Goal: Task Accomplishment & Management: Manage account settings

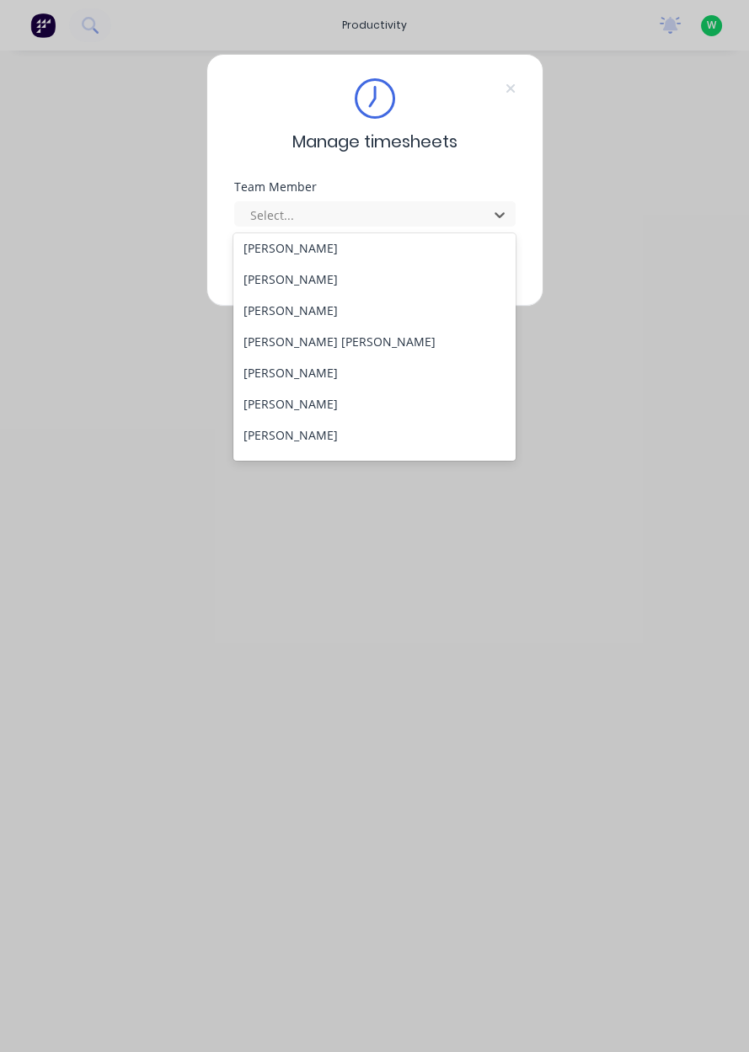
scroll to position [199, 0]
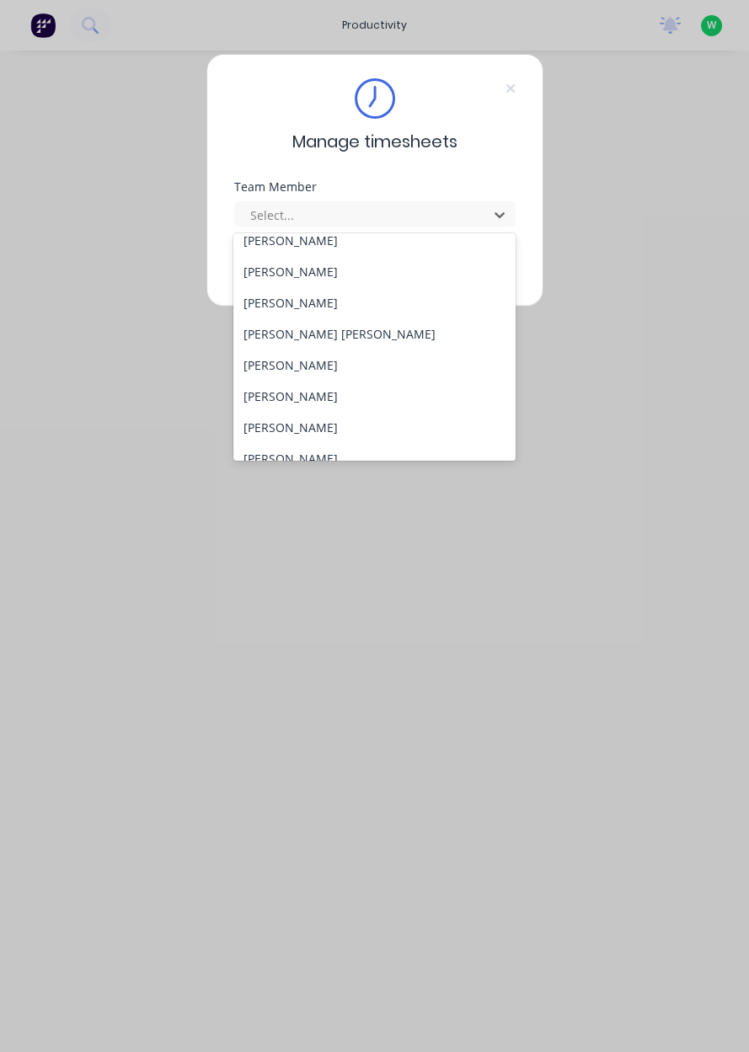
click at [276, 369] on div "Craig Trebel" at bounding box center [374, 365] width 282 height 31
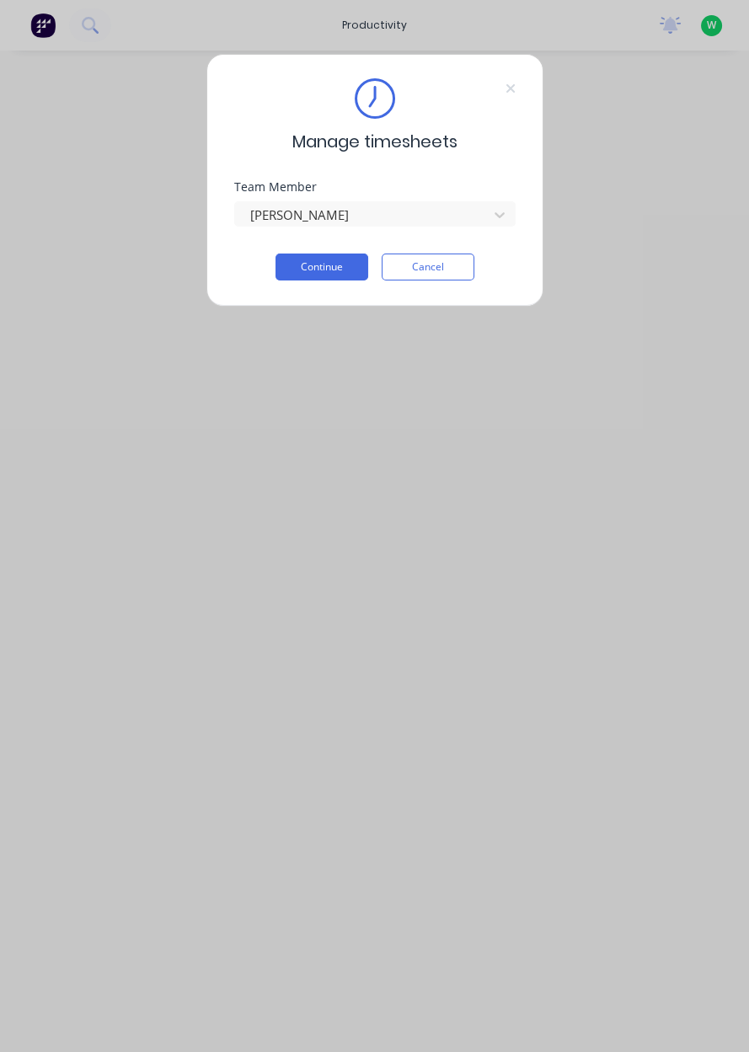
click at [318, 270] on button "Continue" at bounding box center [321, 267] width 93 height 27
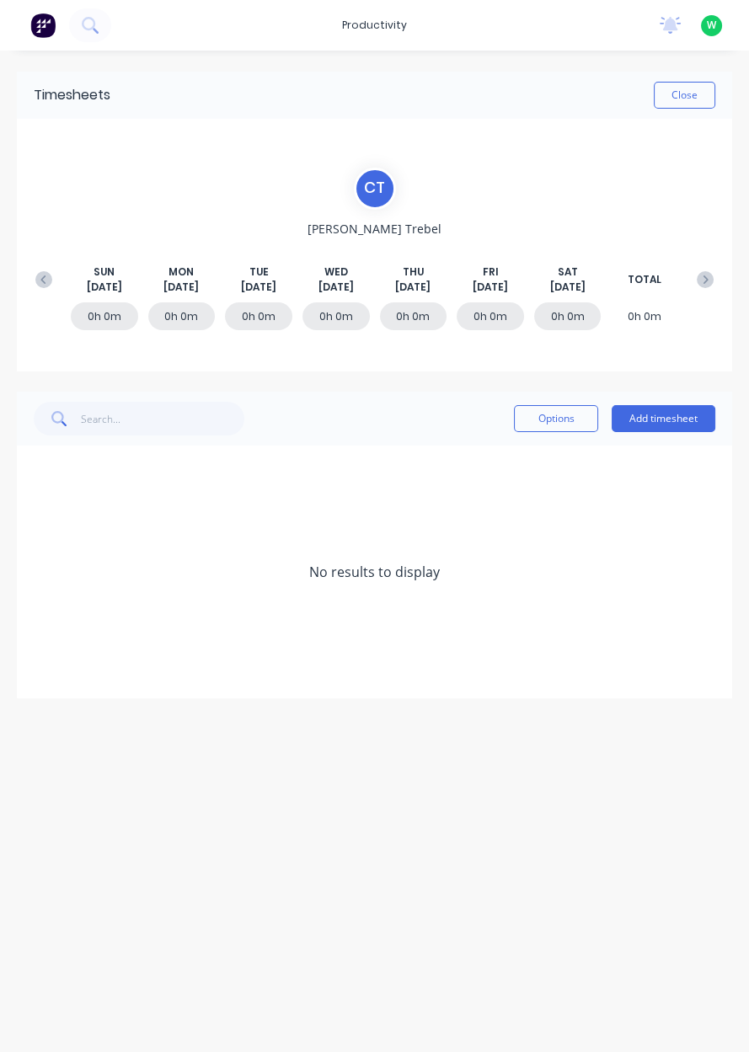
click at [659, 424] on button "Add timesheet" at bounding box center [663, 418] width 104 height 27
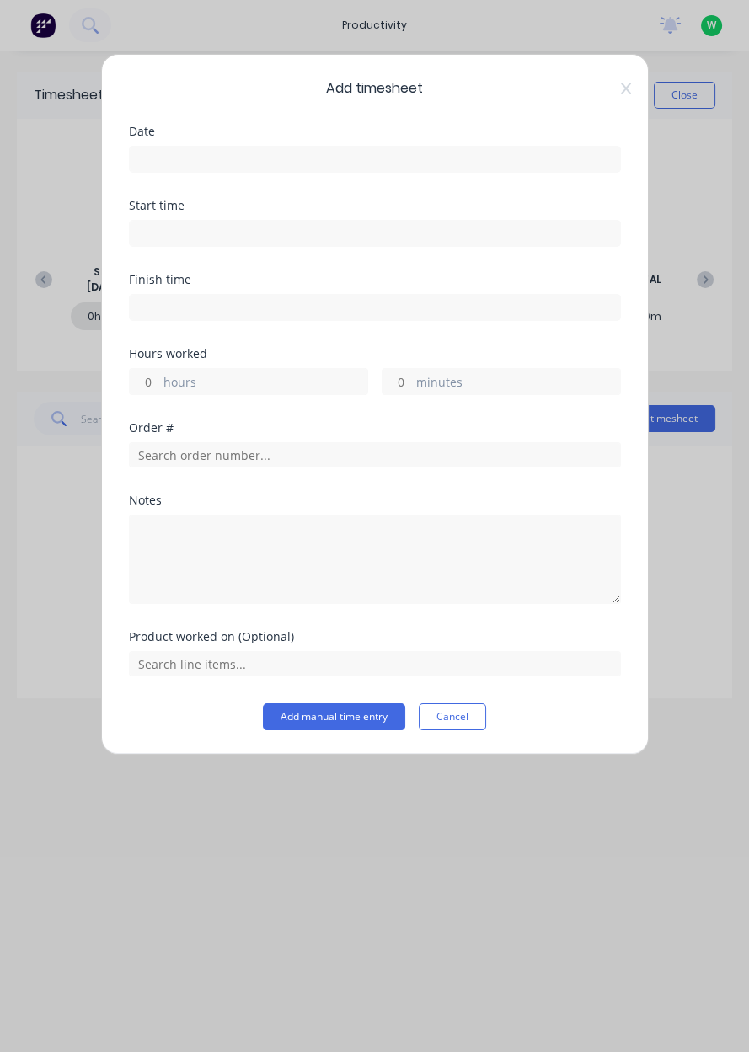
click at [182, 159] on input at bounding box center [375, 159] width 490 height 25
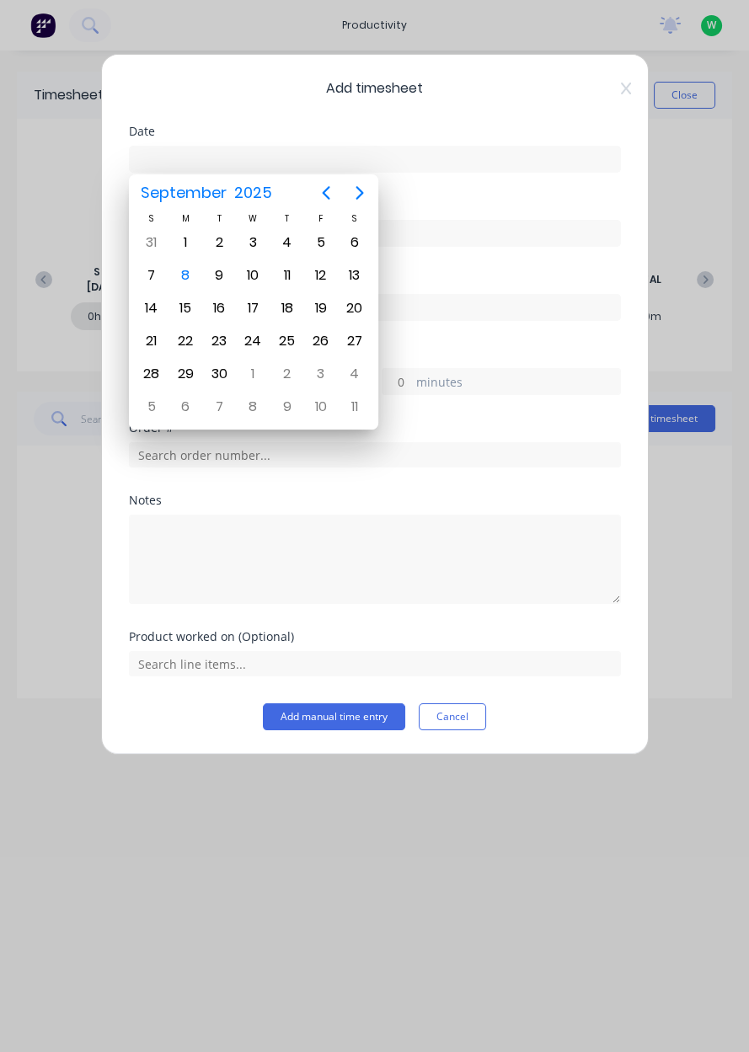
click at [189, 280] on div "8" at bounding box center [185, 275] width 25 height 25
type input "08/09/2025"
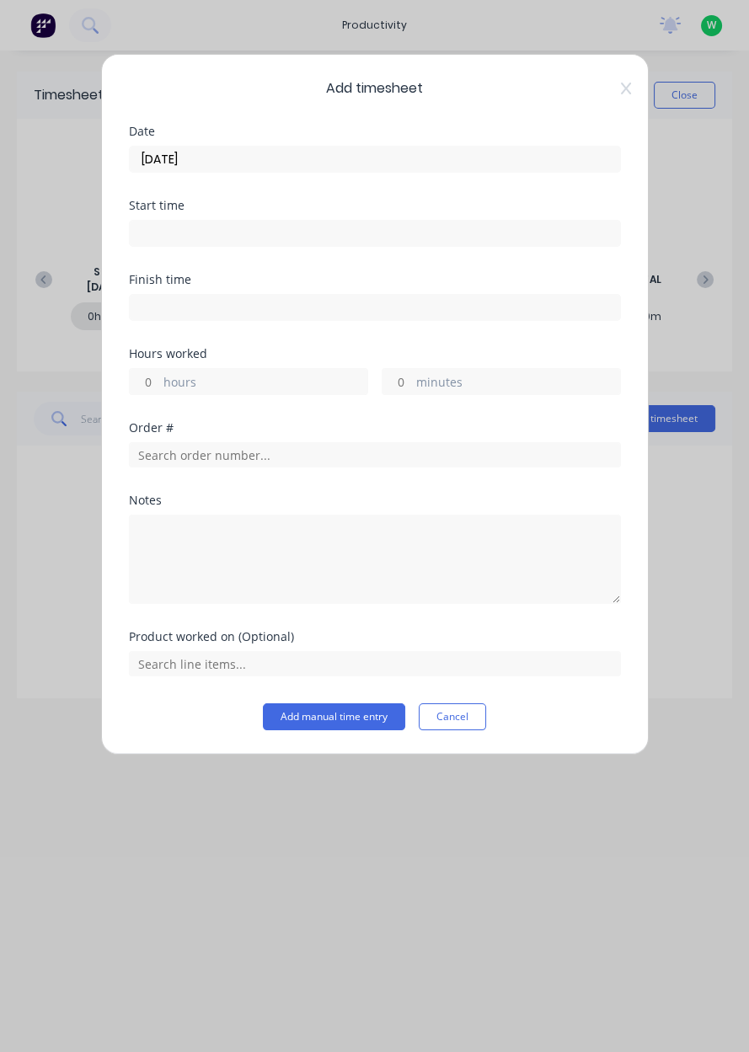
click at [189, 377] on label "hours" at bounding box center [265, 383] width 204 height 21
click at [159, 377] on input "hours" at bounding box center [144, 381] width 29 height 25
type input "9"
click at [180, 452] on input "text" at bounding box center [375, 454] width 492 height 25
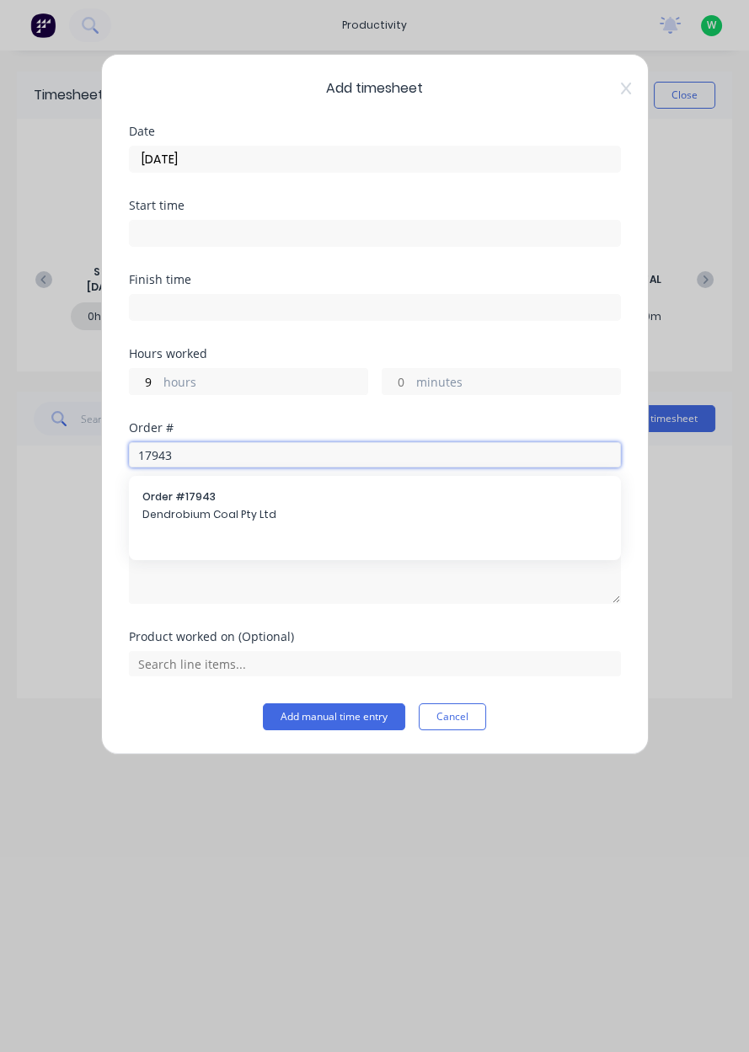
type input "17943"
click at [182, 519] on span "Dendrobium Coal Pty Ltd" at bounding box center [374, 514] width 465 height 15
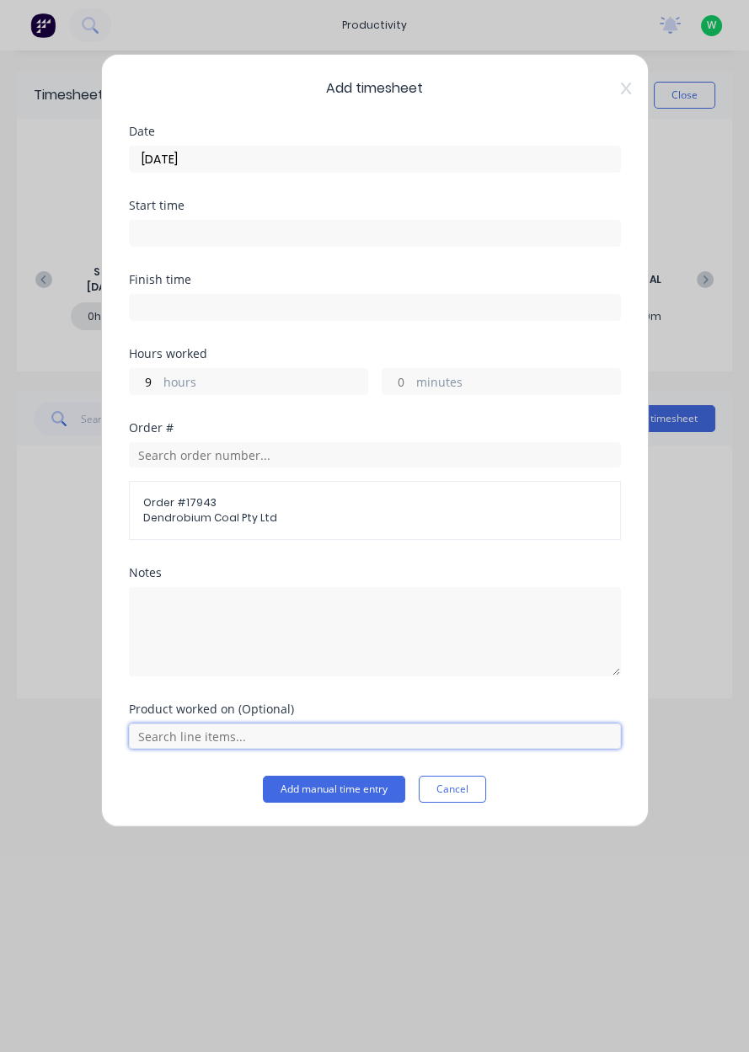
click at [197, 739] on input "text" at bounding box center [375, 735] width 492 height 25
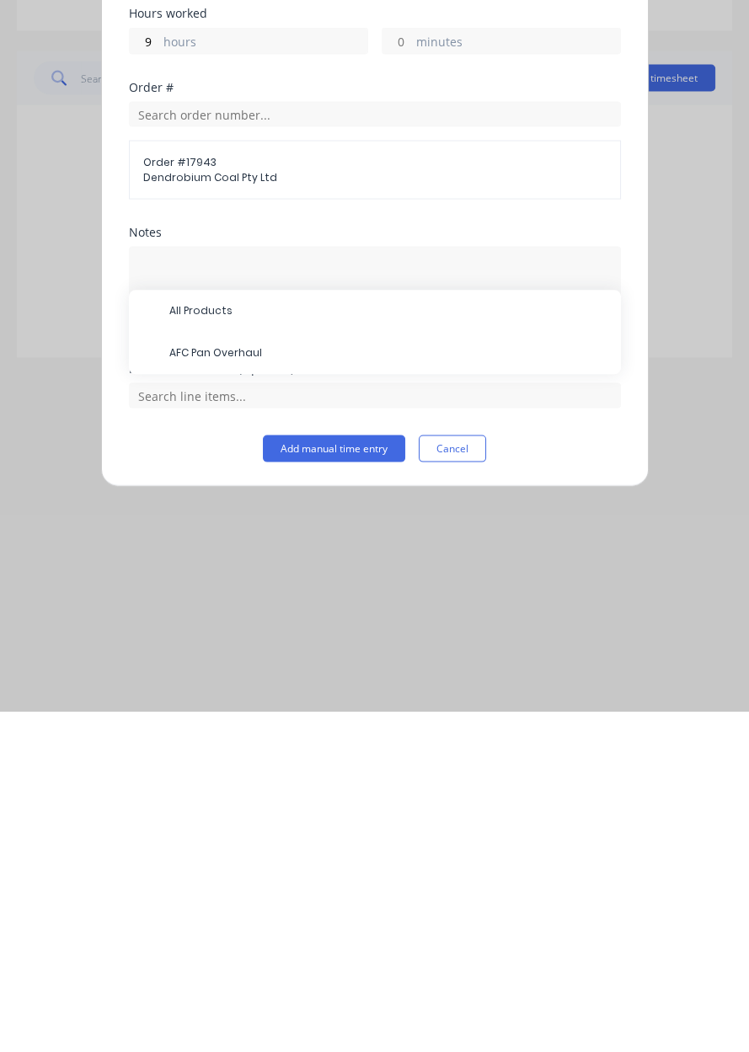
click at [227, 692] on span "AFC Pan Overhaul" at bounding box center [388, 693] width 438 height 15
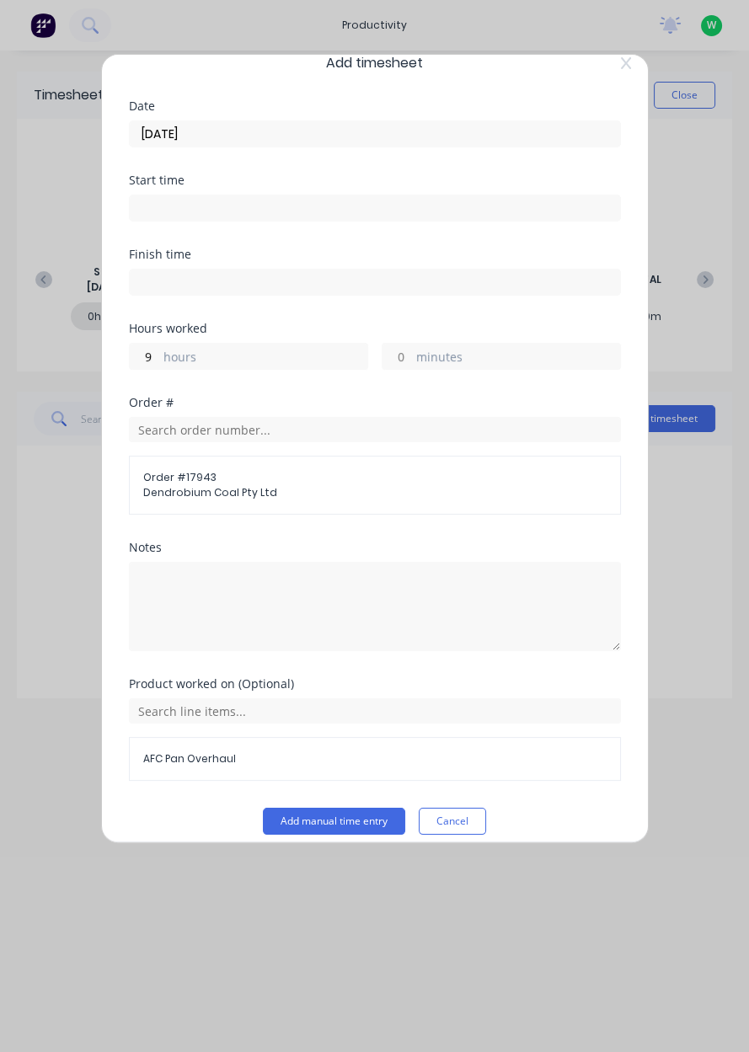
scroll to position [37, 0]
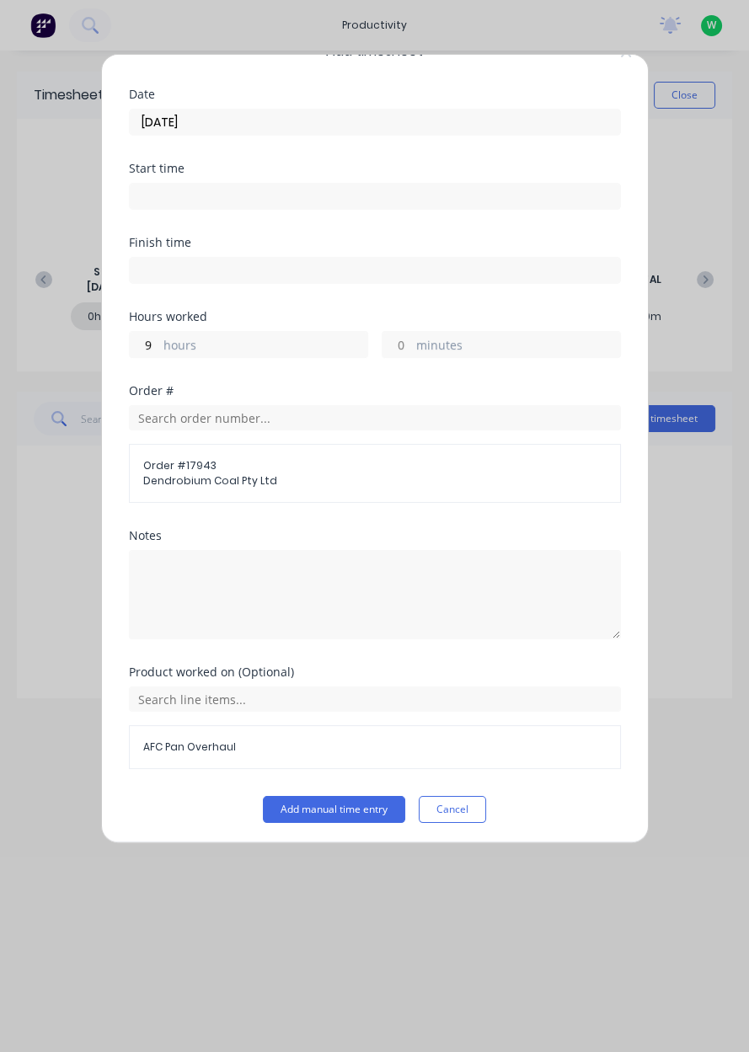
click at [327, 809] on button "Add manual time entry" at bounding box center [334, 809] width 142 height 27
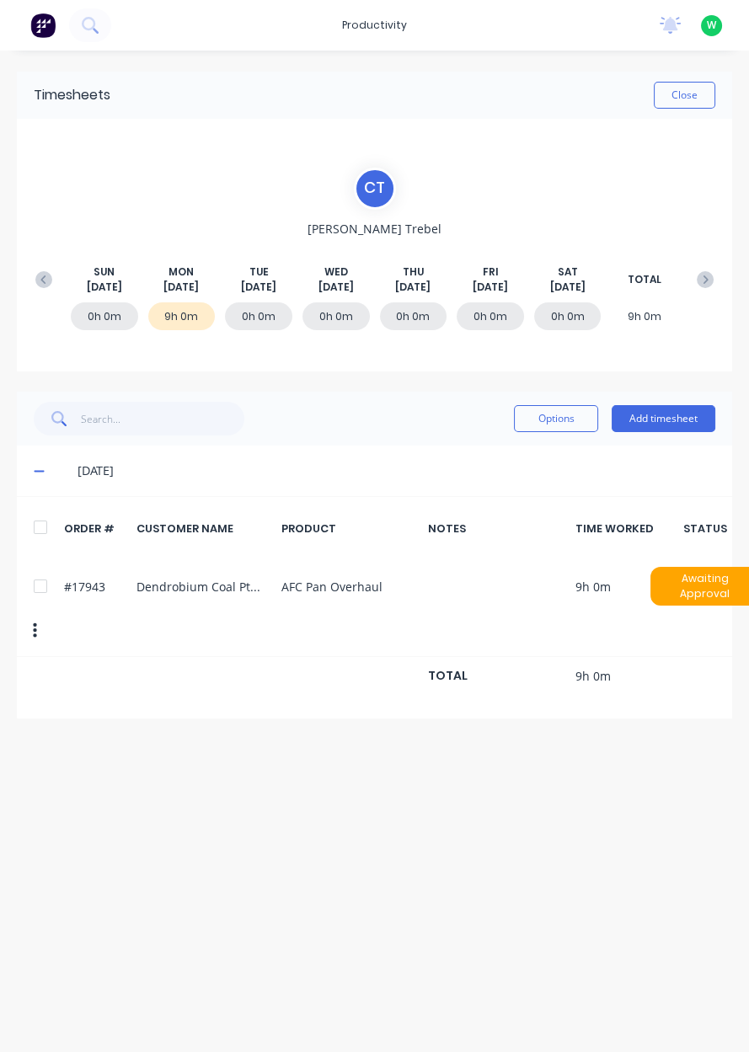
click at [678, 104] on button "Close" at bounding box center [684, 95] width 61 height 27
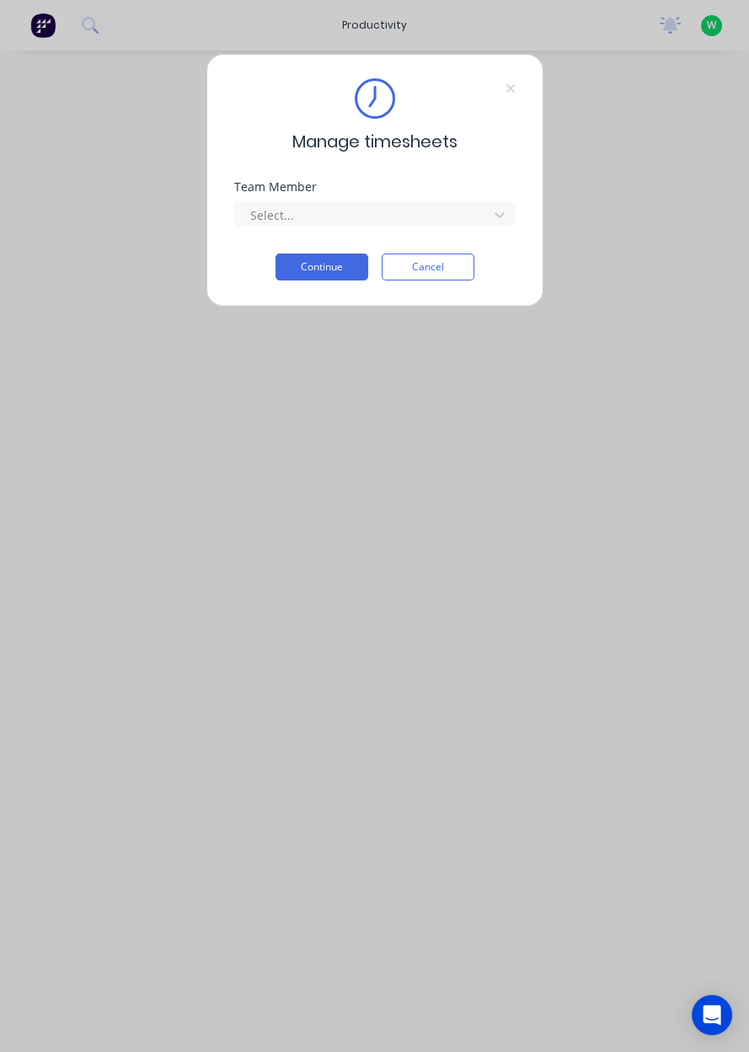
click at [442, 191] on div "Team Member" at bounding box center [374, 187] width 281 height 12
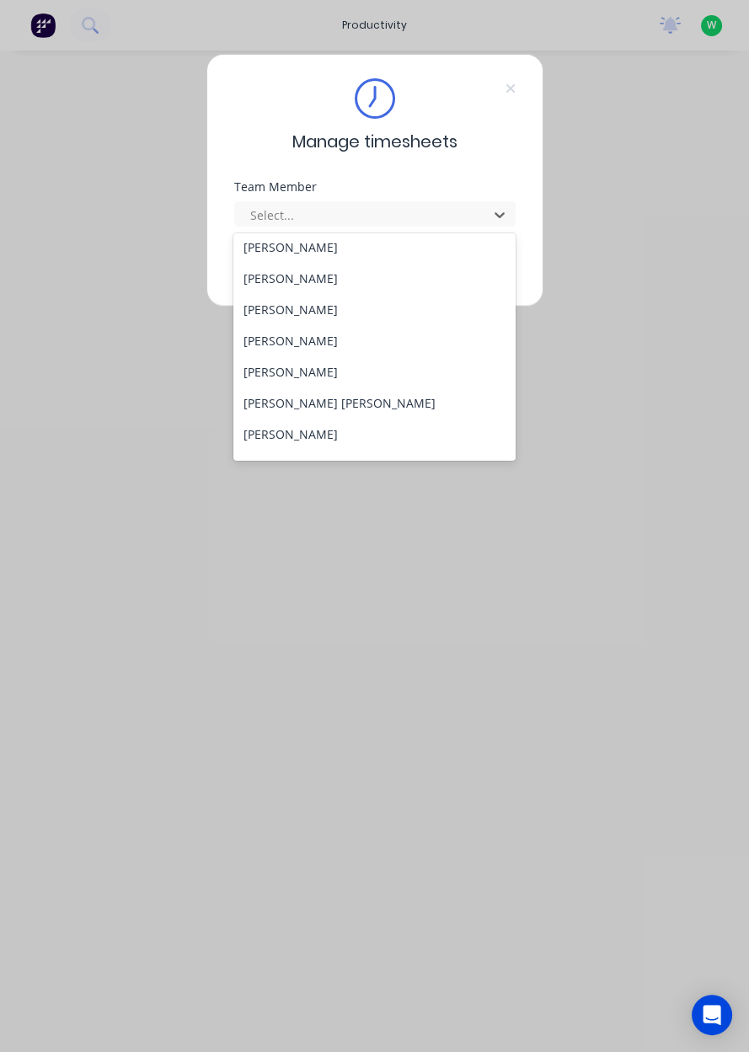
scroll to position [131, 0]
click at [288, 371] on div "Cody Fox" at bounding box center [374, 370] width 282 height 31
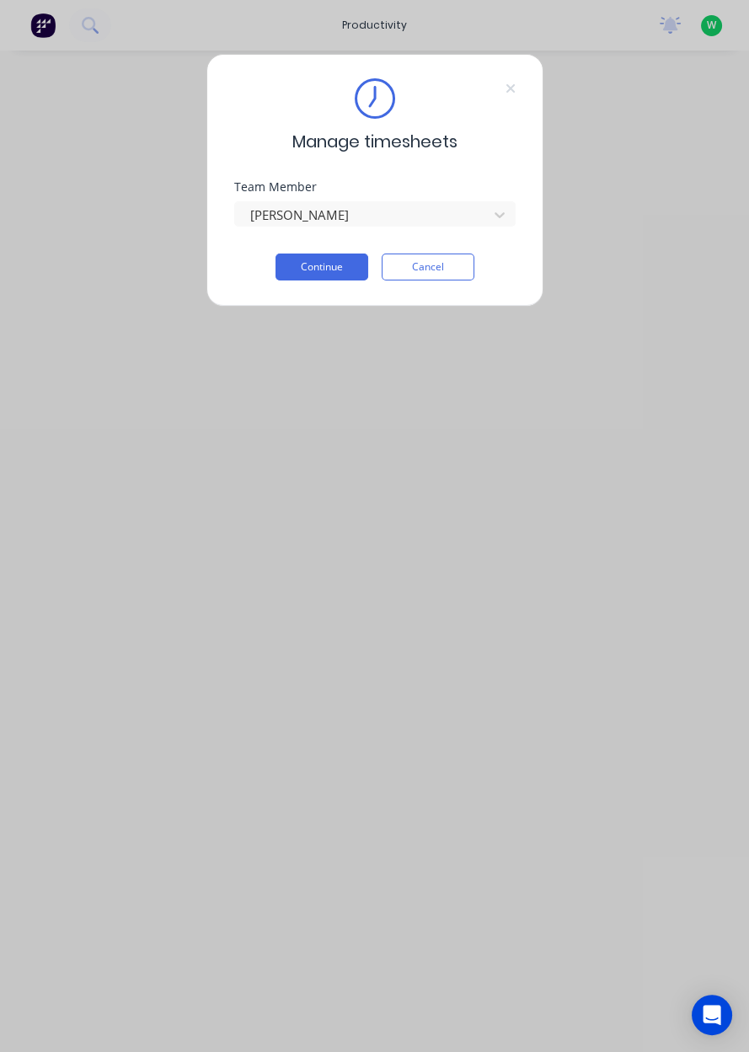
click at [321, 262] on button "Continue" at bounding box center [321, 267] width 93 height 27
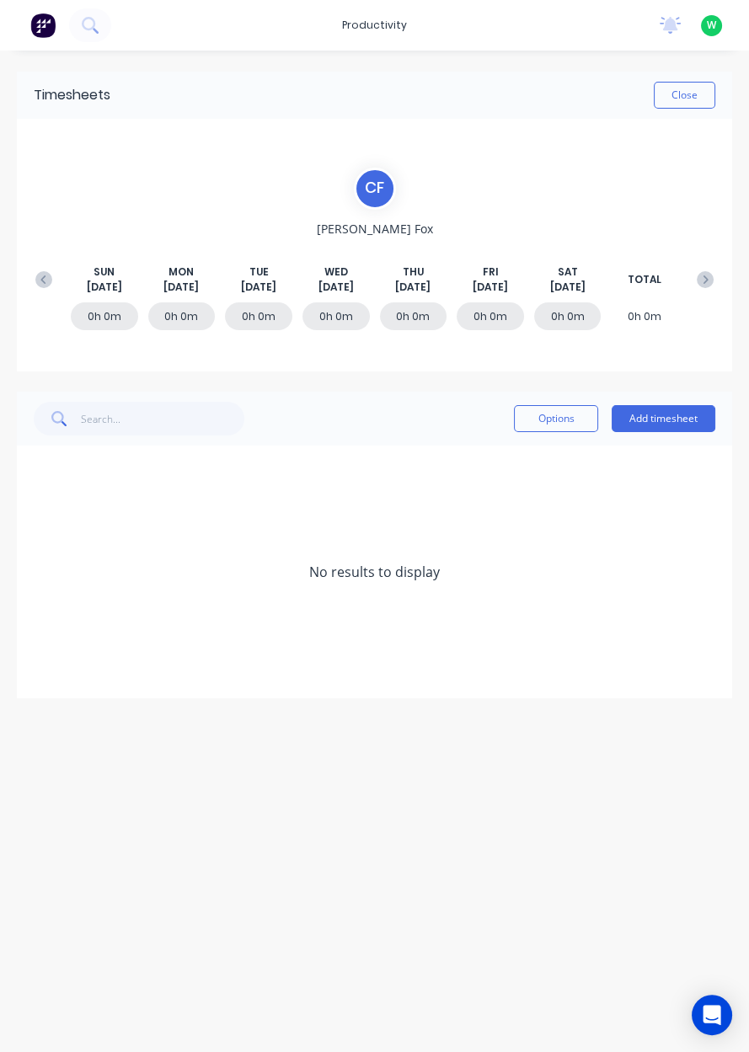
click at [27, 284] on button at bounding box center [44, 279] width 34 height 30
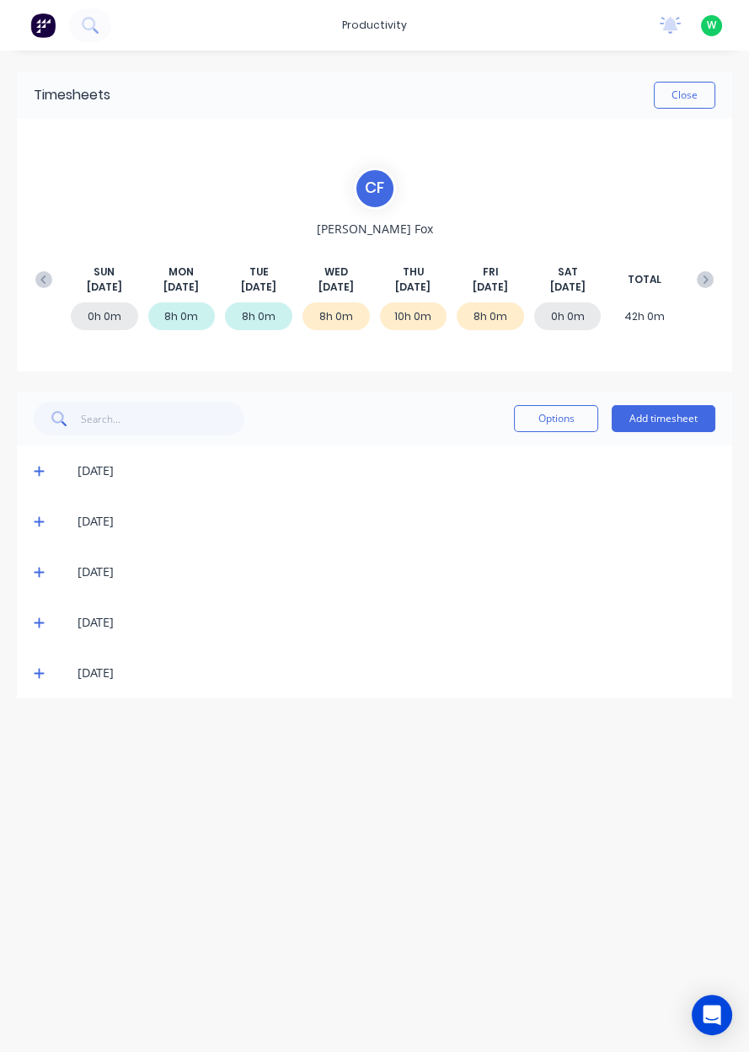
click at [34, 675] on icon at bounding box center [39, 673] width 11 height 12
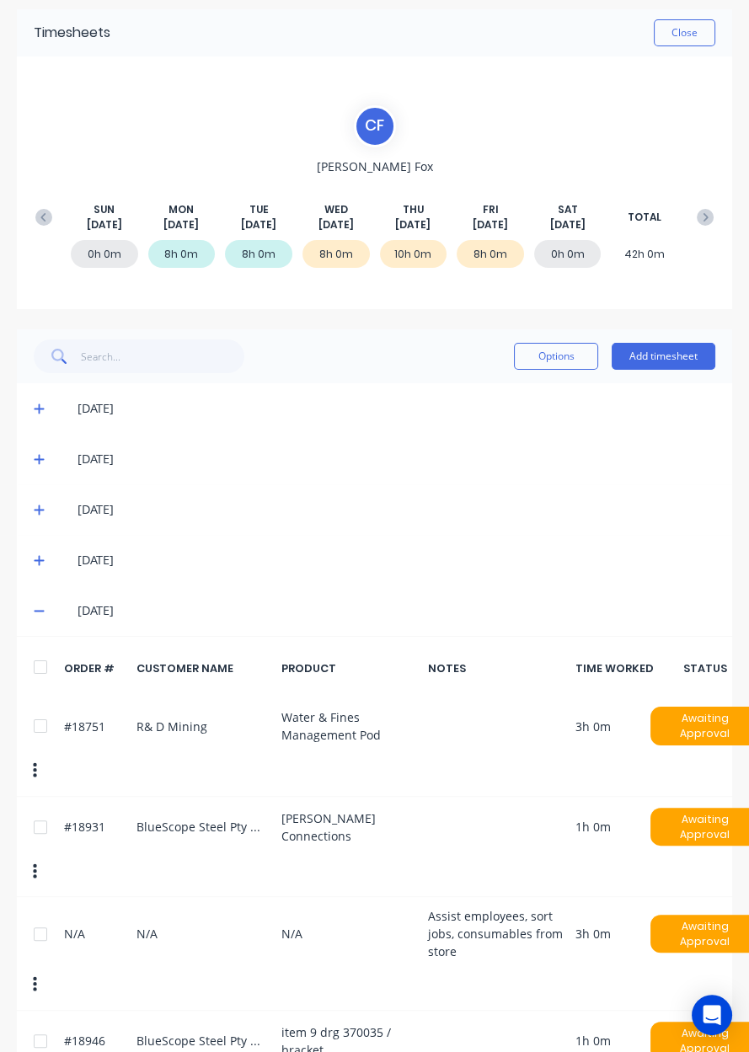
scroll to position [97, 0]
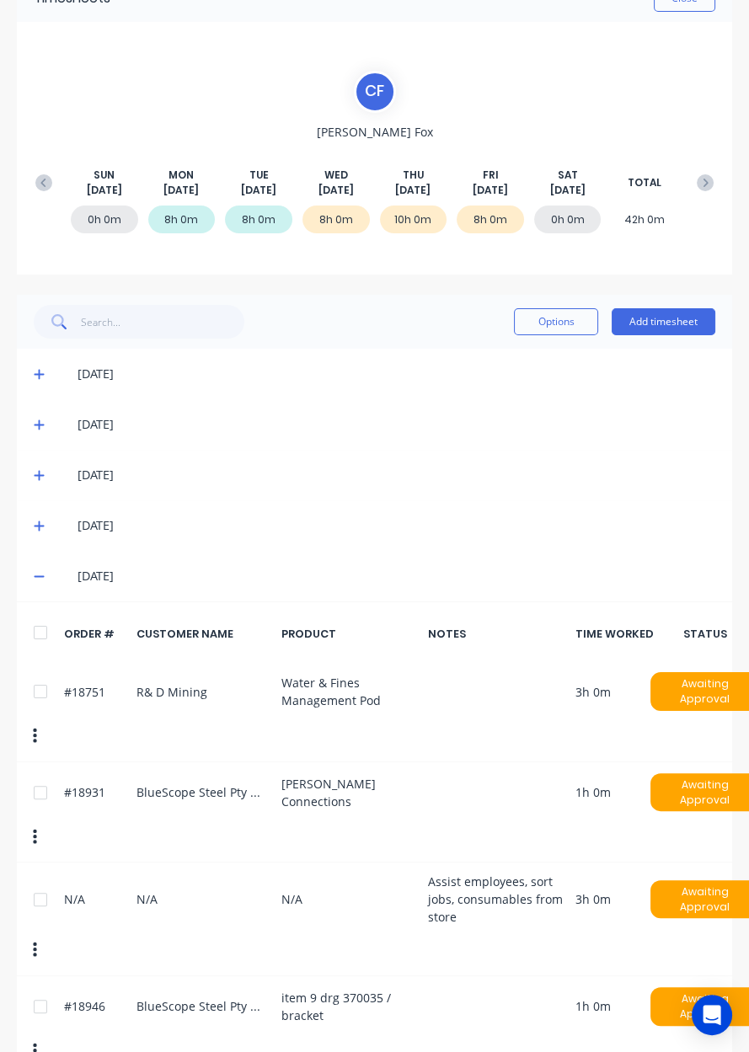
click at [697, 191] on button at bounding box center [705, 183] width 34 height 30
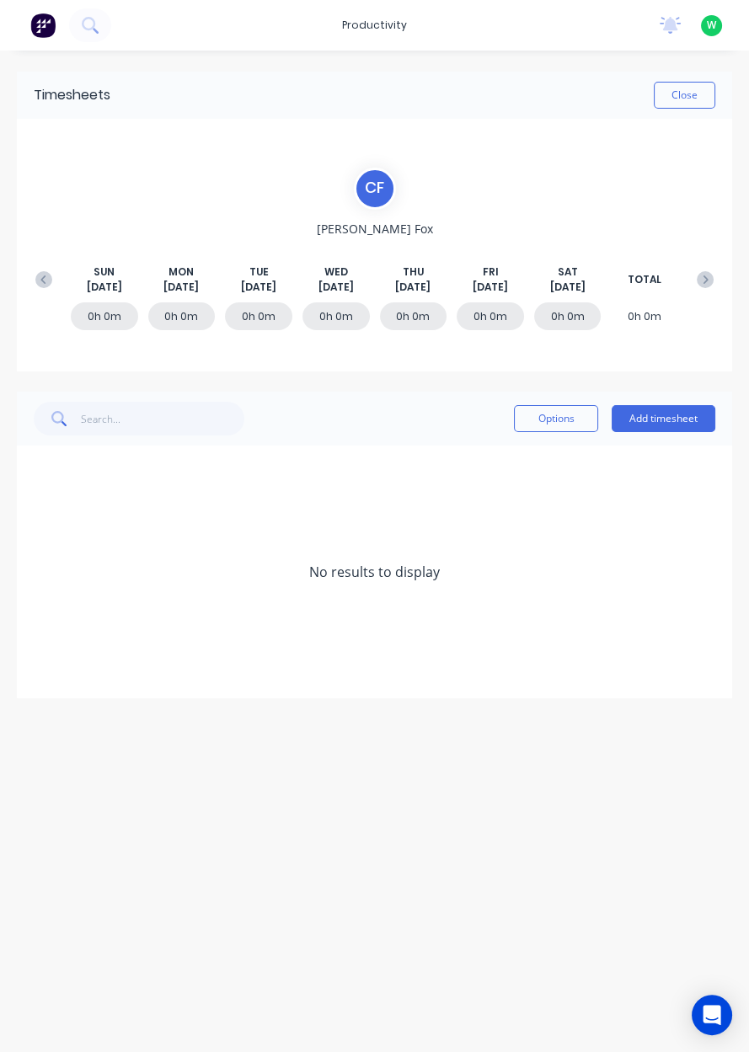
scroll to position [0, 0]
click at [654, 424] on button "Add timesheet" at bounding box center [663, 418] width 104 height 27
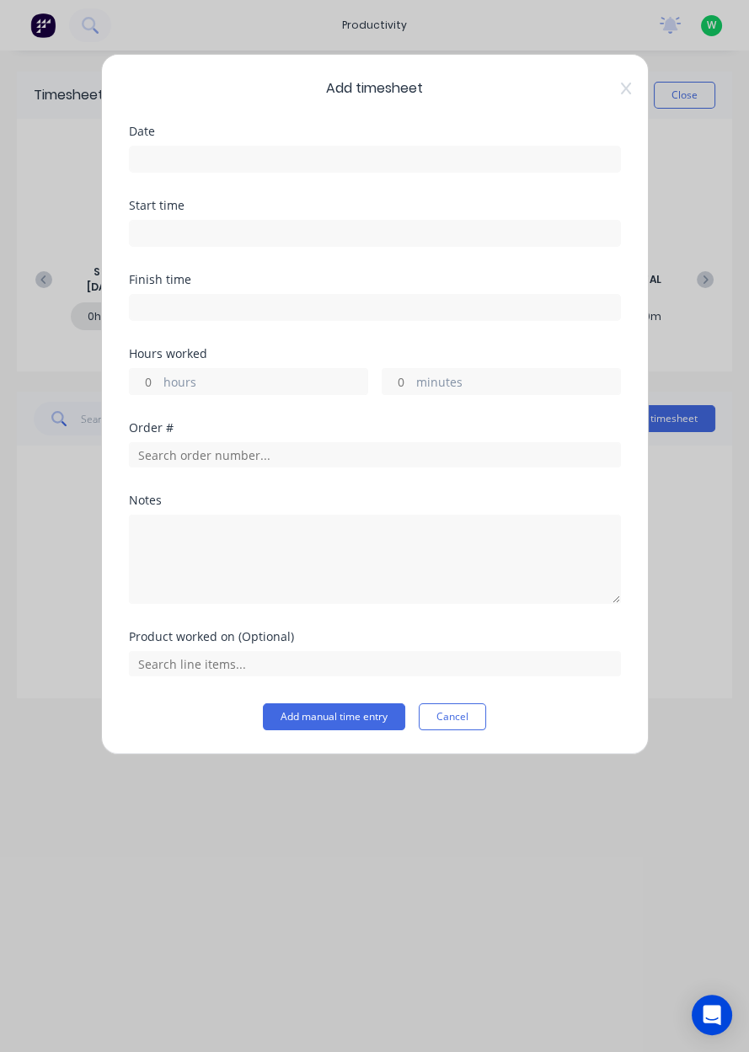
click at [334, 163] on input at bounding box center [375, 159] width 490 height 25
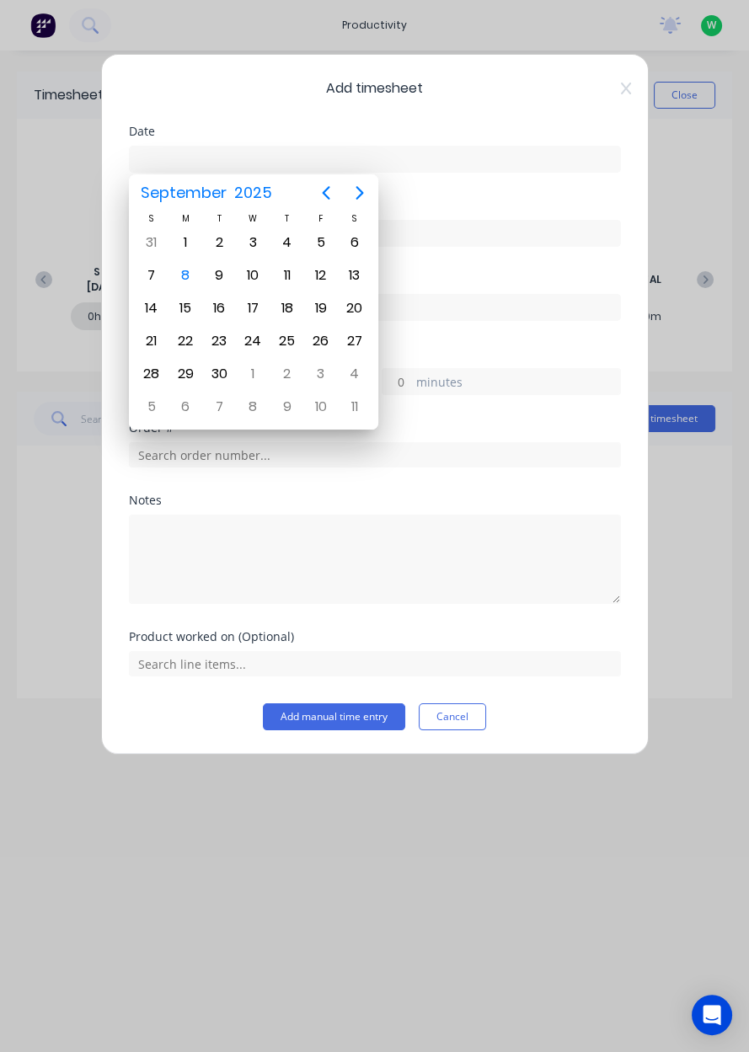
click at [195, 268] on div "8" at bounding box center [185, 275] width 25 height 25
type input "08/09/2025"
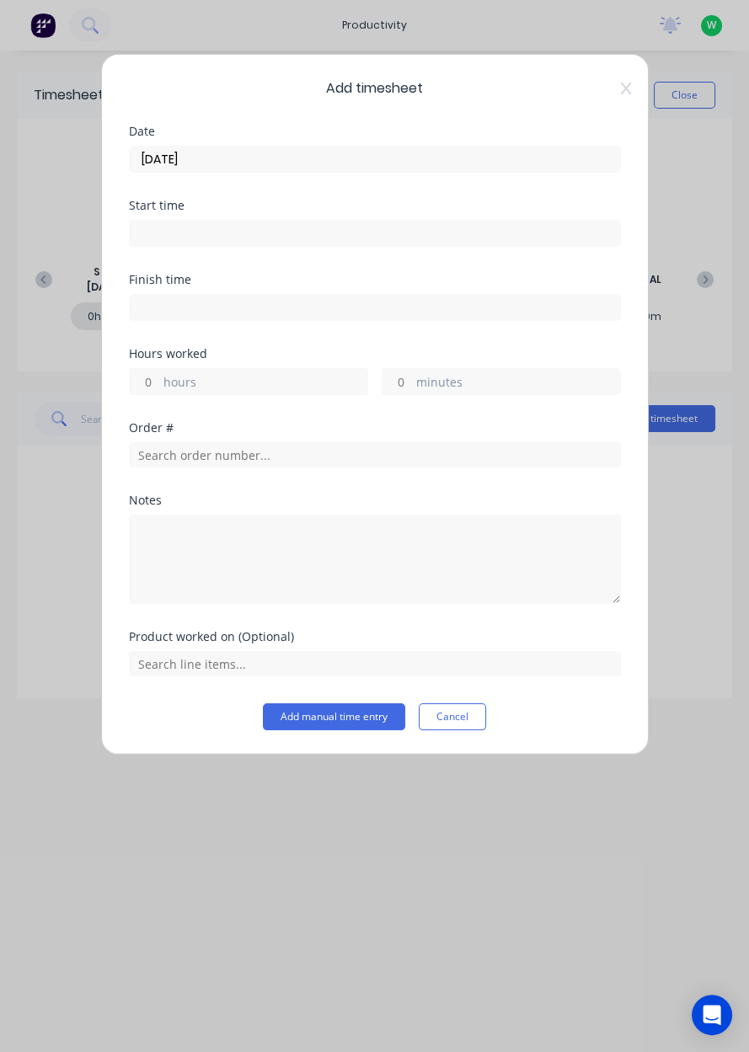
click at [206, 382] on label "hours" at bounding box center [265, 383] width 204 height 21
click at [159, 382] on input "hours" at bounding box center [144, 381] width 29 height 25
type input "5"
click at [241, 458] on input "text" at bounding box center [375, 454] width 492 height 25
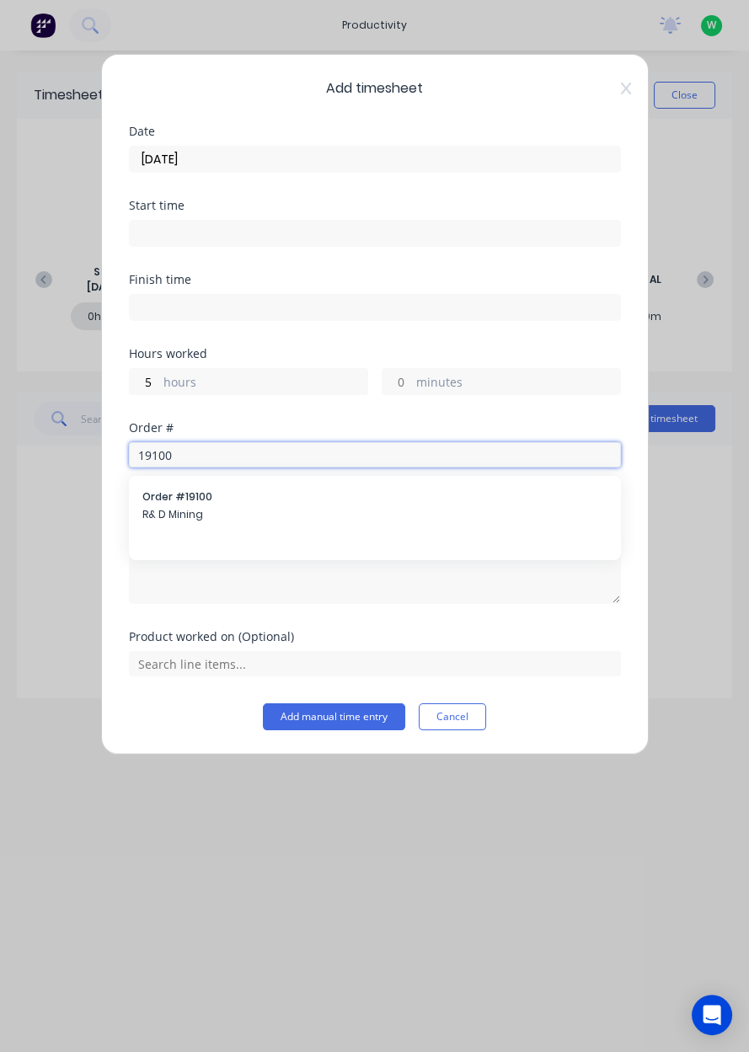
type input "19100"
click at [178, 504] on div "Order # 19100 R& D Mining" at bounding box center [374, 506] width 465 height 35
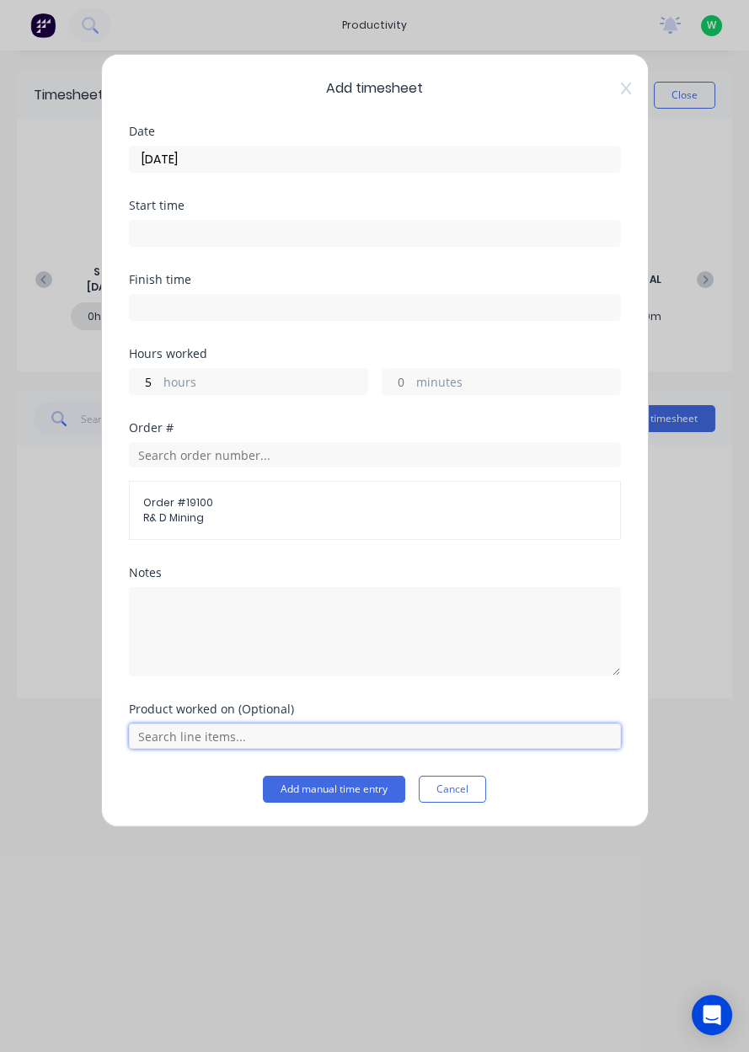
click at [214, 736] on input "text" at bounding box center [375, 735] width 492 height 25
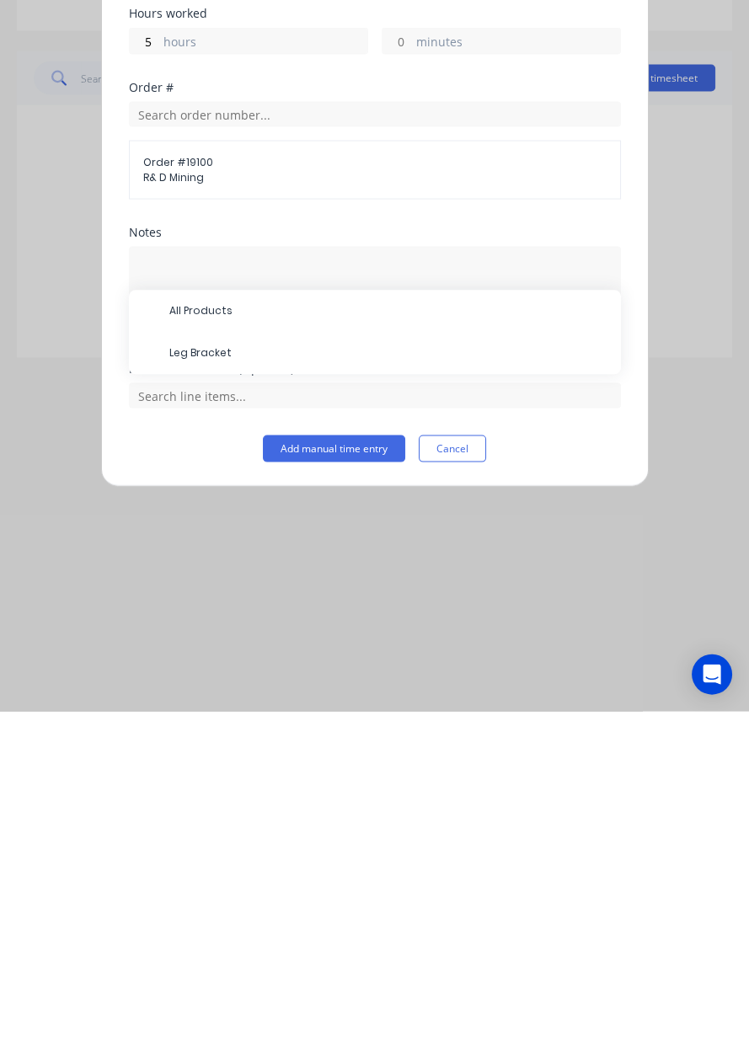
click at [199, 688] on span "Leg Bracket" at bounding box center [388, 693] width 438 height 15
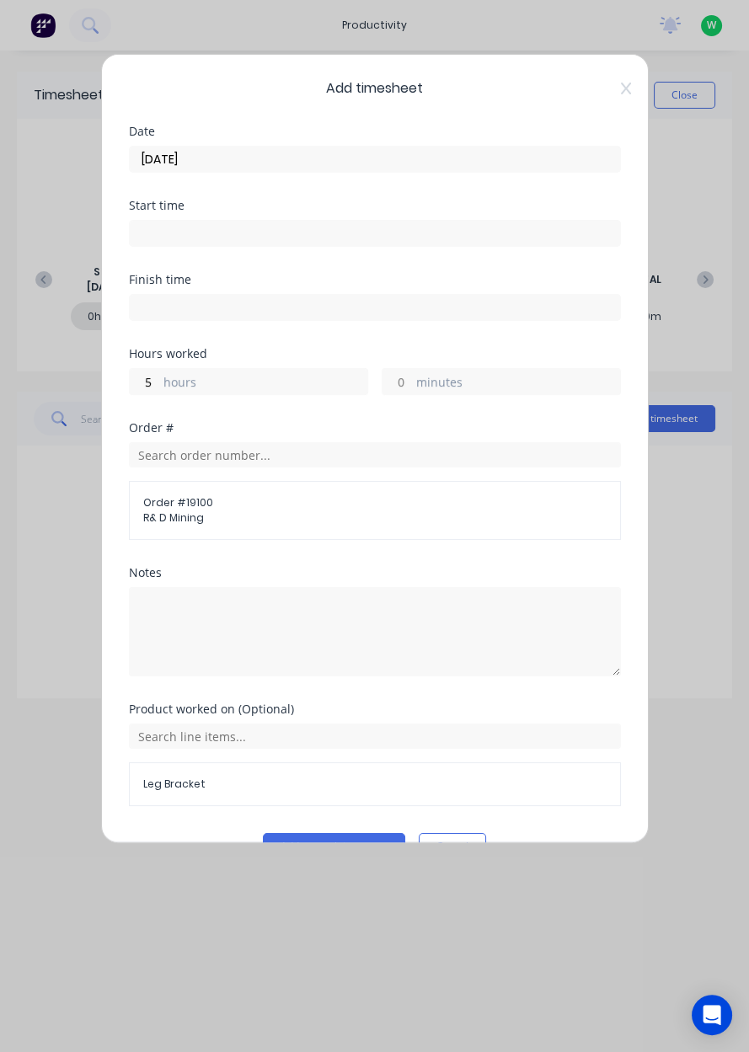
scroll to position [37, 0]
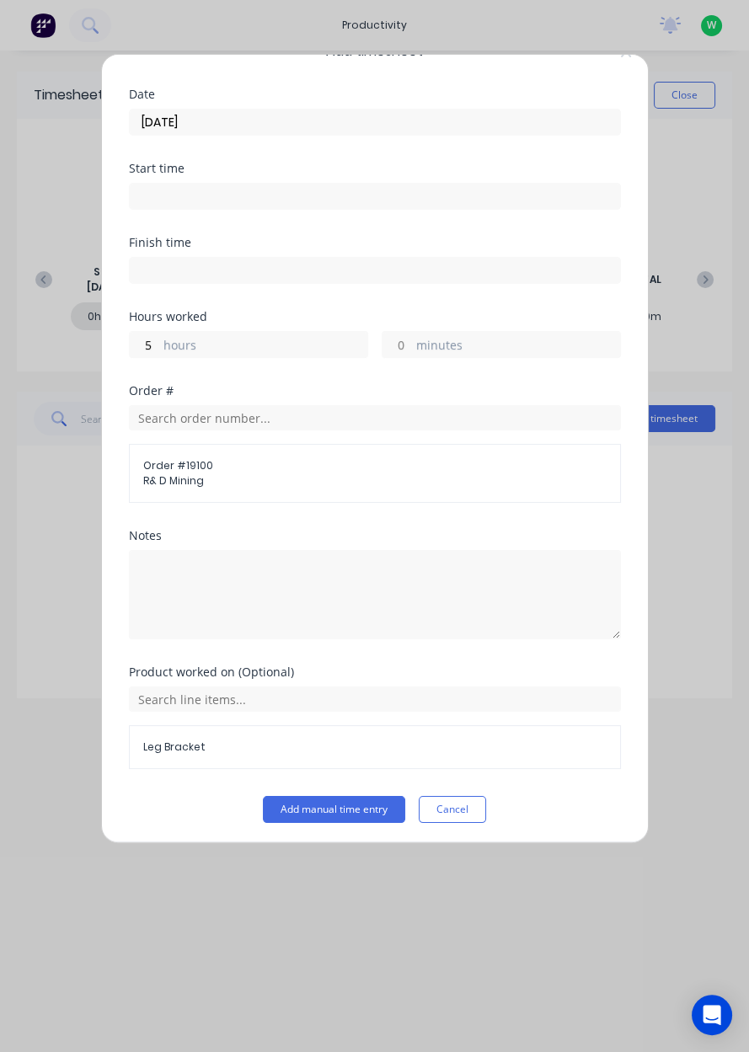
click at [322, 811] on button "Add manual time entry" at bounding box center [334, 809] width 142 height 27
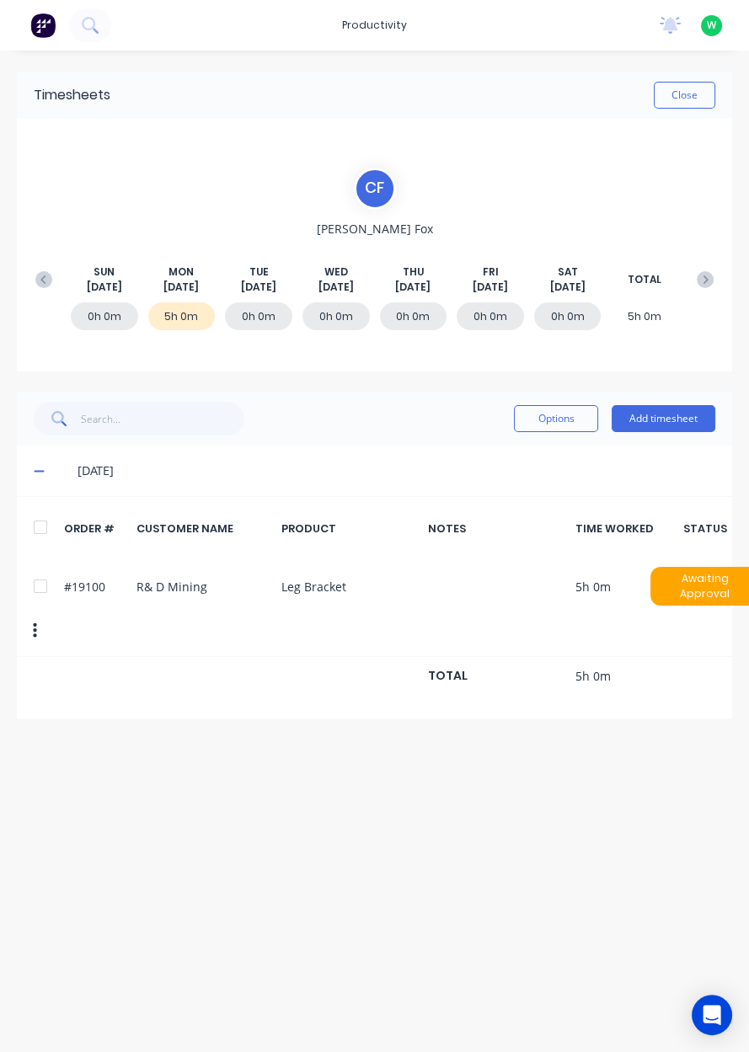
click at [671, 423] on button "Add timesheet" at bounding box center [663, 418] width 104 height 27
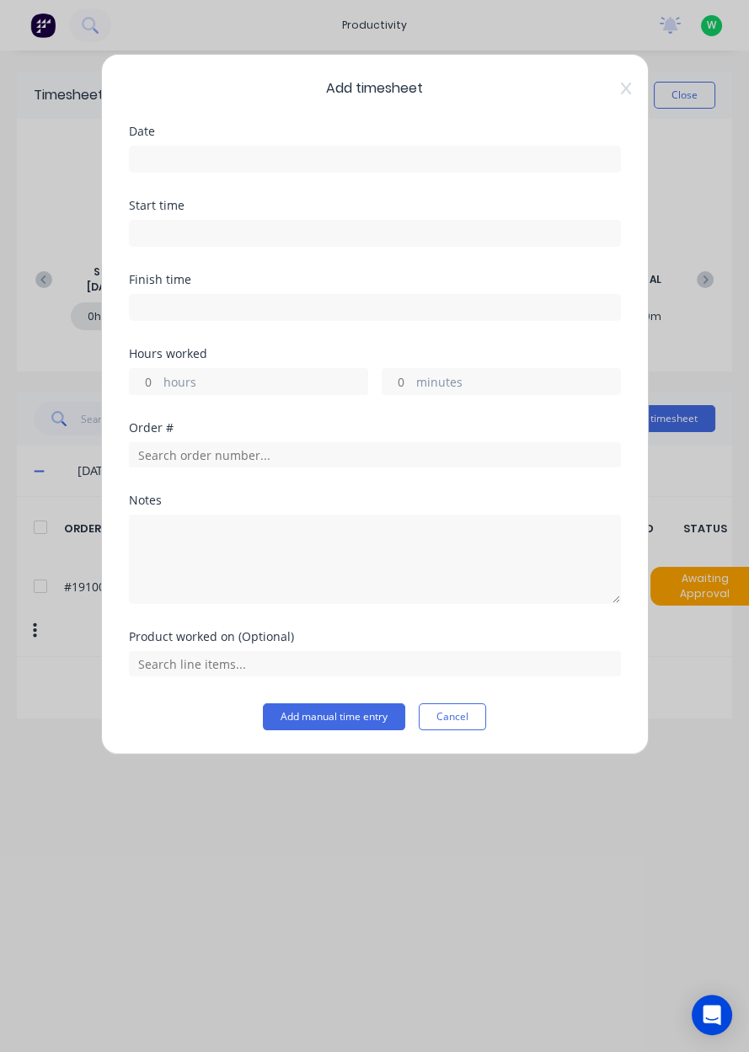
click at [429, 163] on input at bounding box center [375, 159] width 490 height 25
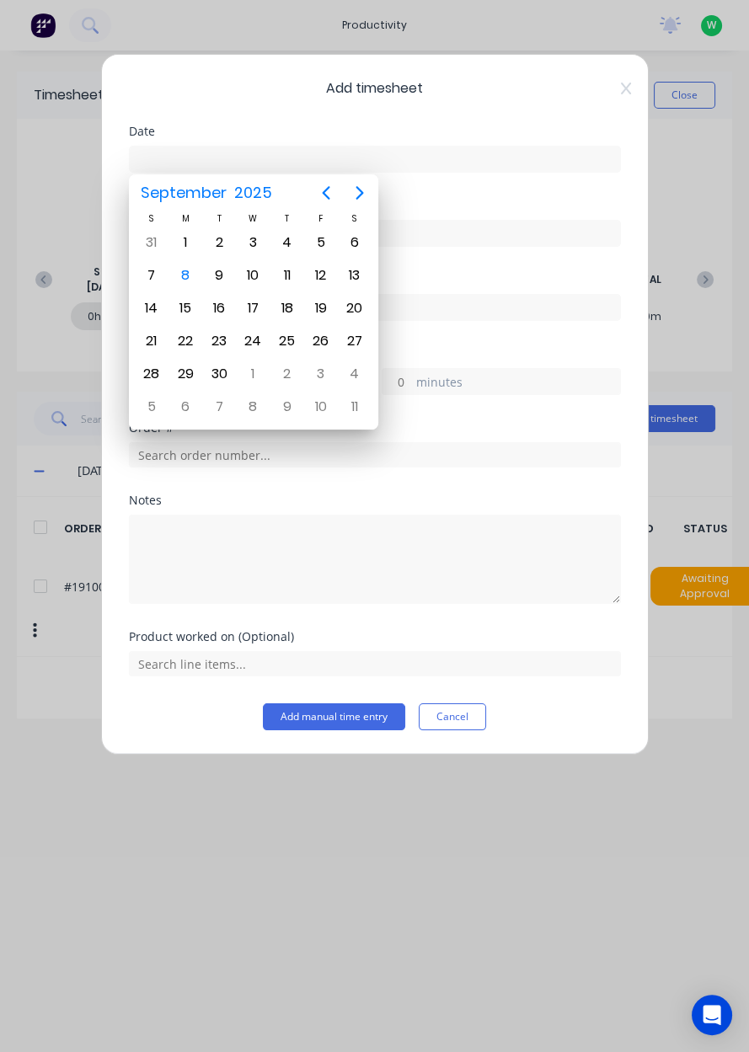
click at [190, 280] on div "8" at bounding box center [185, 275] width 25 height 25
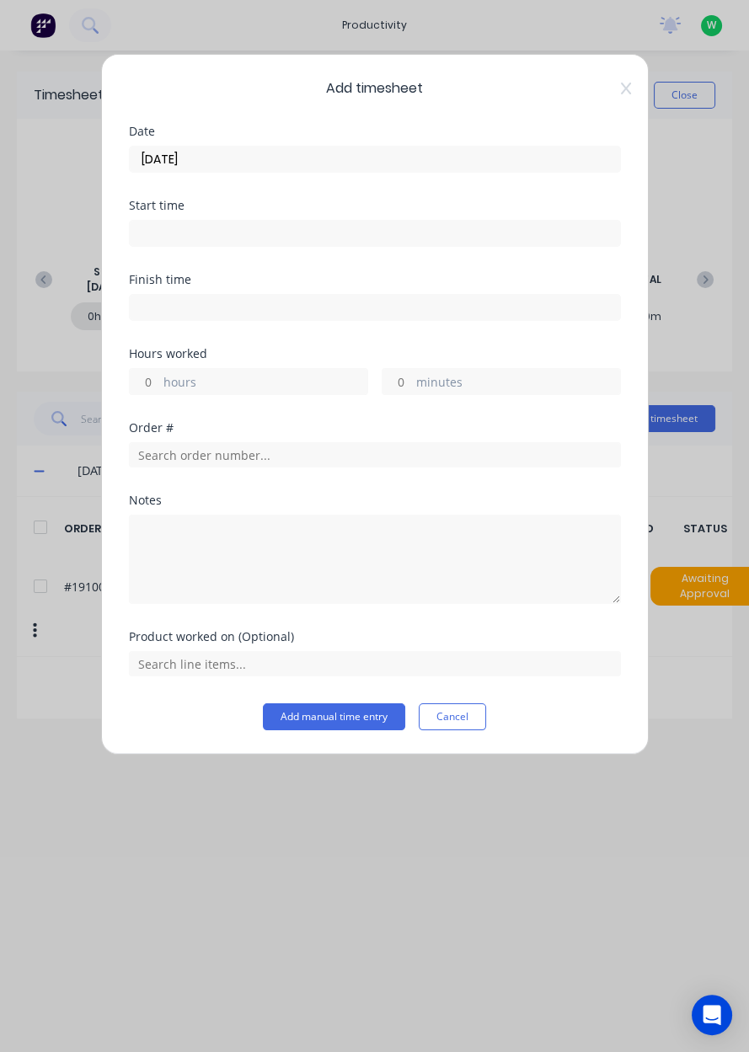
type input "08/09/2025"
click at [198, 389] on label "hours" at bounding box center [265, 383] width 204 height 21
click at [159, 389] on input "hours" at bounding box center [144, 381] width 29 height 25
type input "3"
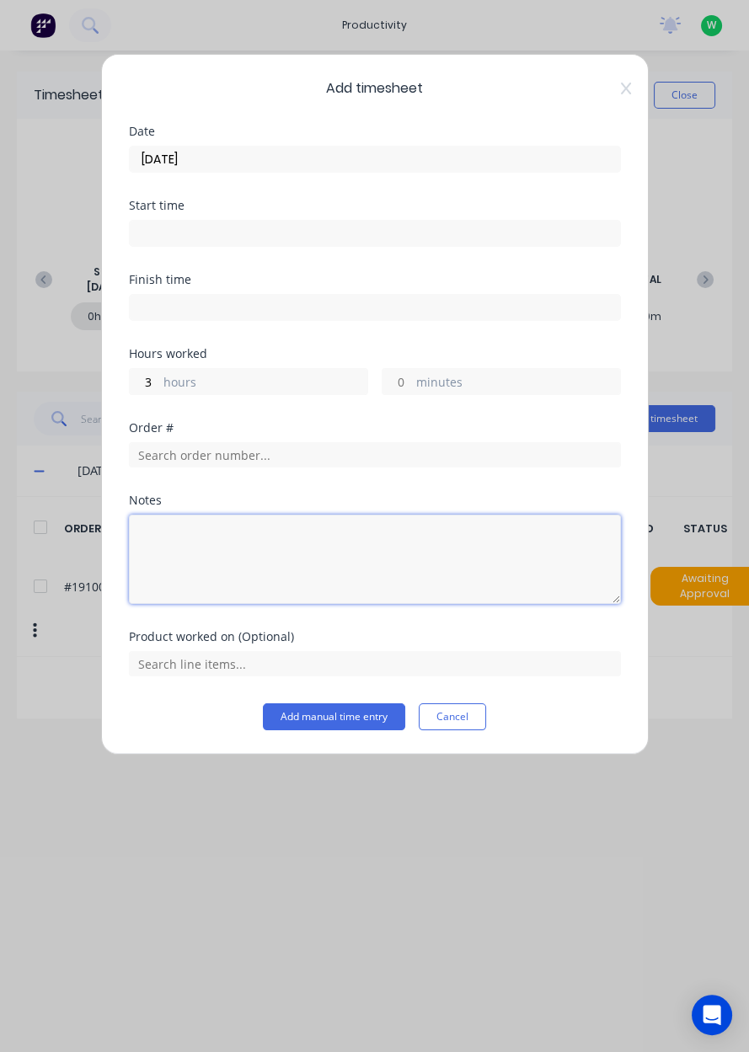
click at [245, 536] on textarea at bounding box center [375, 559] width 492 height 89
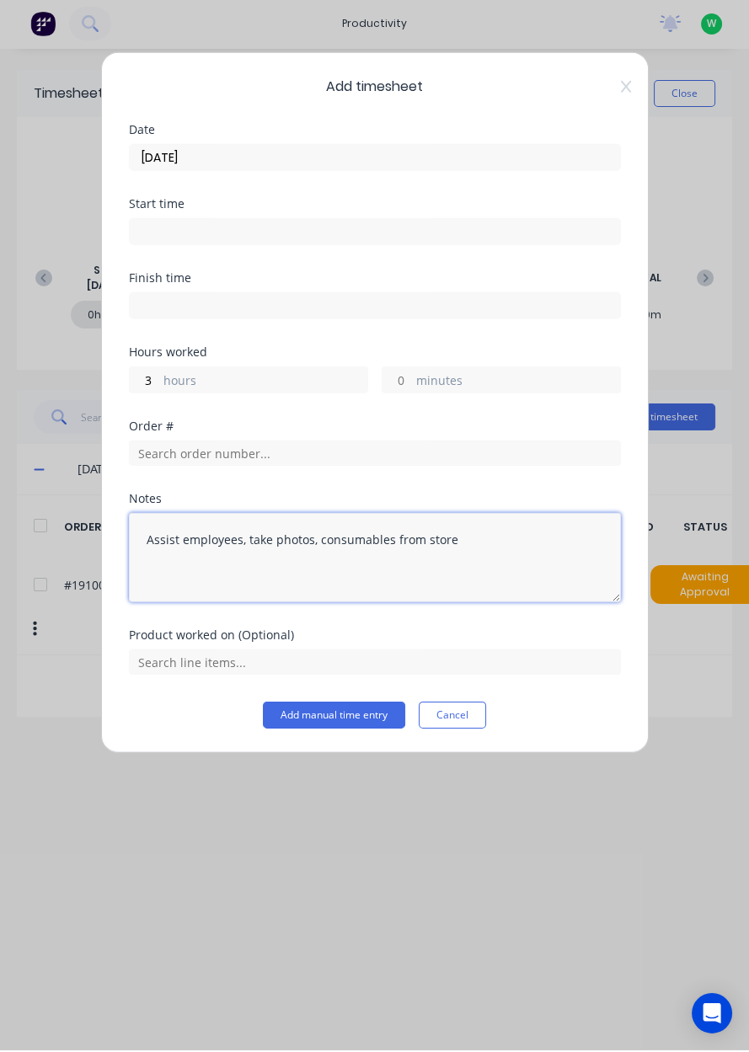
type textarea "Assist employees, take photos, consumables from store"
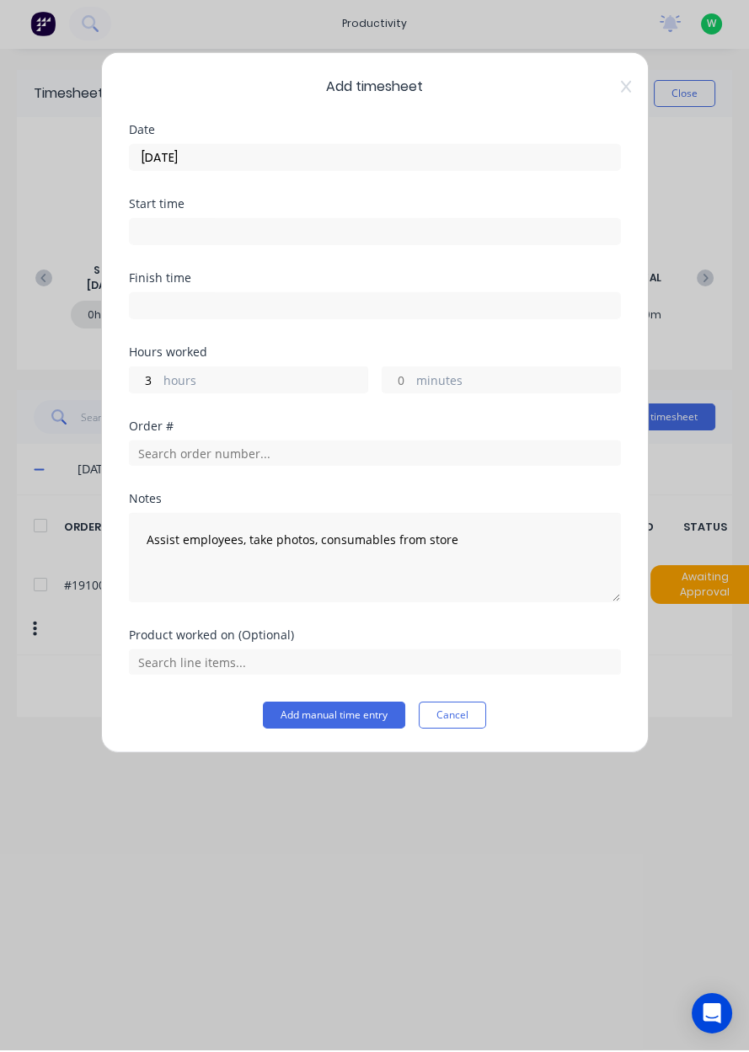
click at [339, 718] on button "Add manual time entry" at bounding box center [334, 716] width 142 height 27
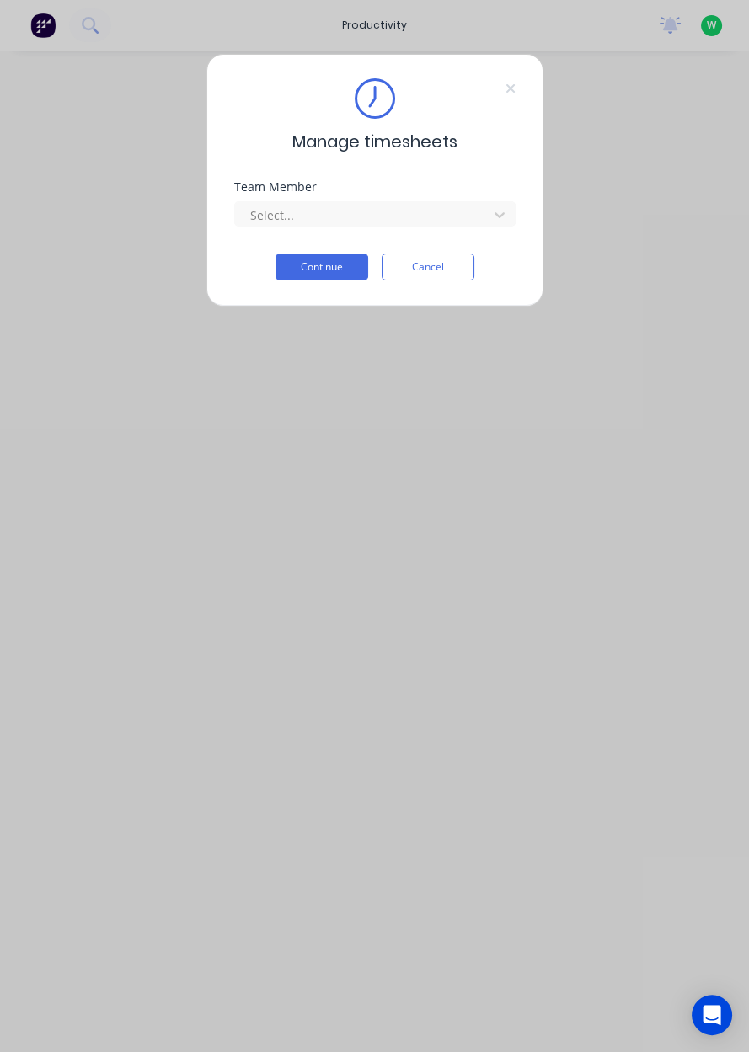
click at [318, 270] on button "Continue" at bounding box center [321, 267] width 93 height 27
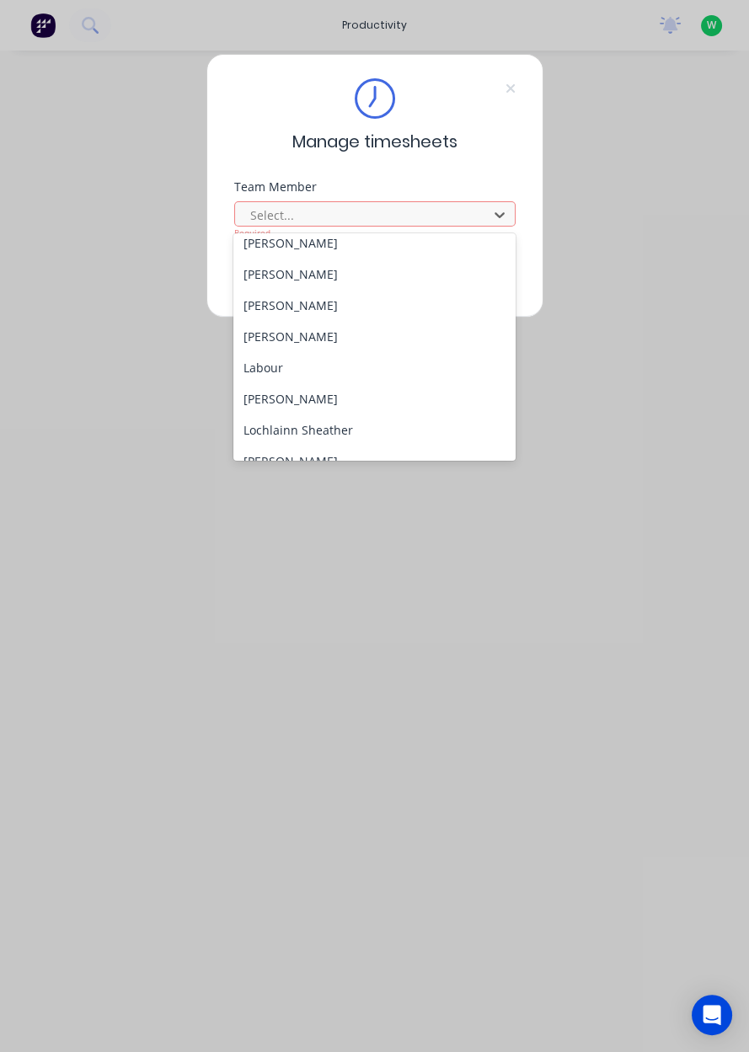
scroll to position [353, 0]
click at [339, 447] on div "Marcos Miranda" at bounding box center [374, 460] width 282 height 31
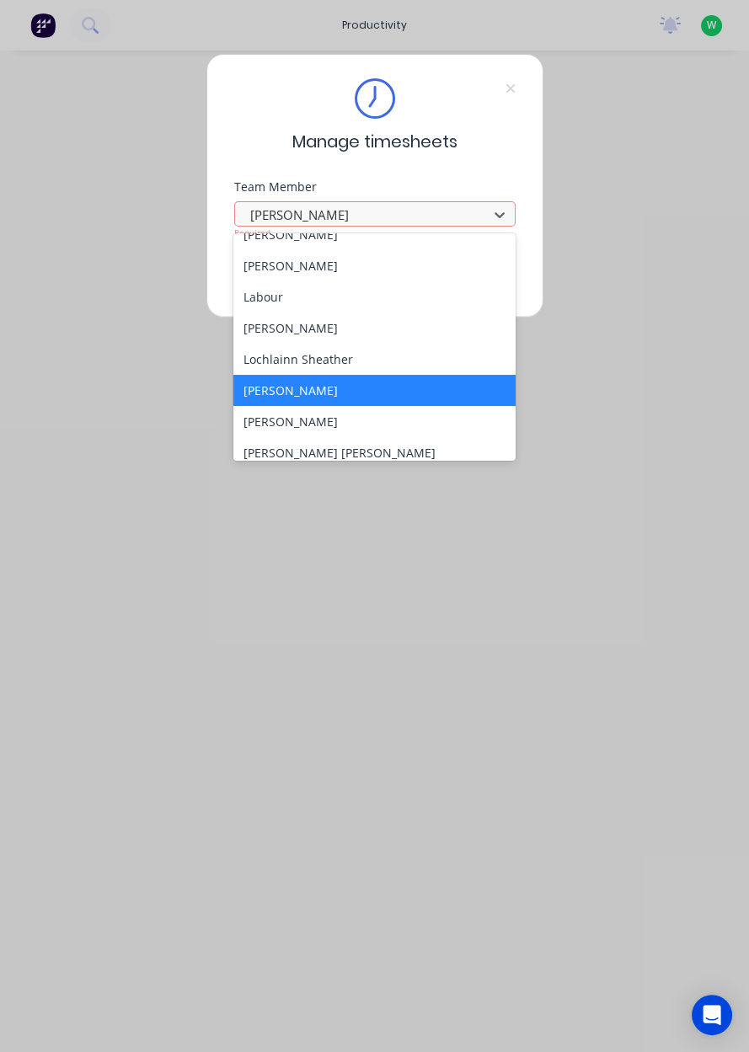
scroll to position [423, 0]
click at [330, 358] on div "Lochlainn Sheather" at bounding box center [374, 359] width 282 height 31
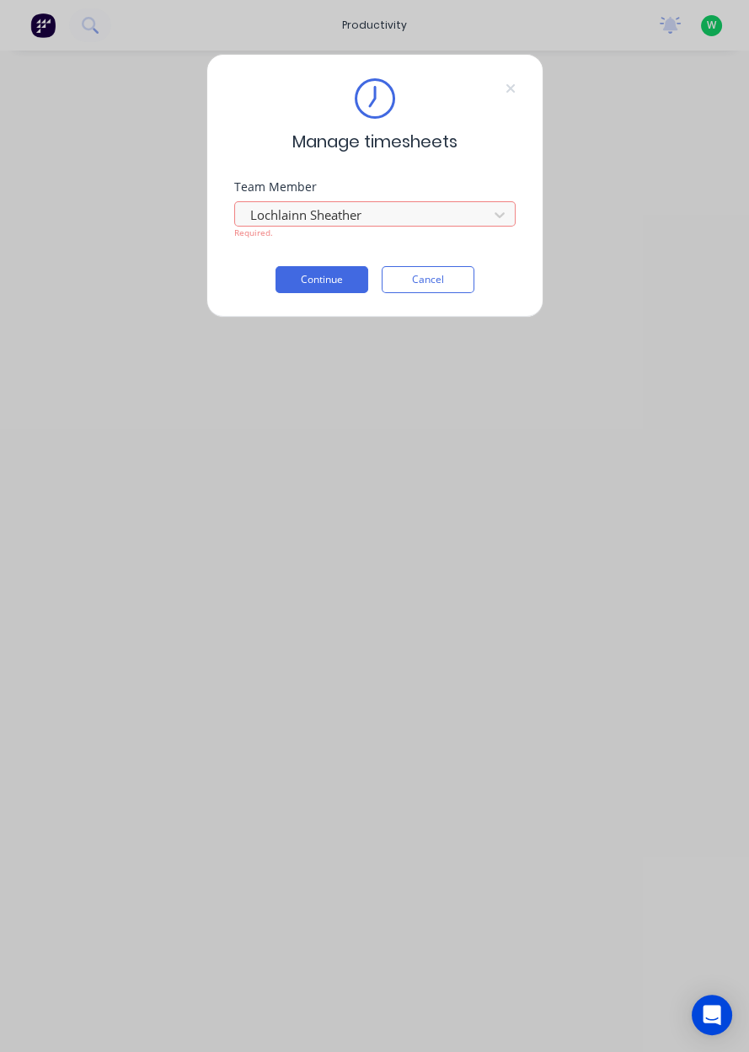
click at [310, 284] on button "Continue" at bounding box center [321, 279] width 93 height 27
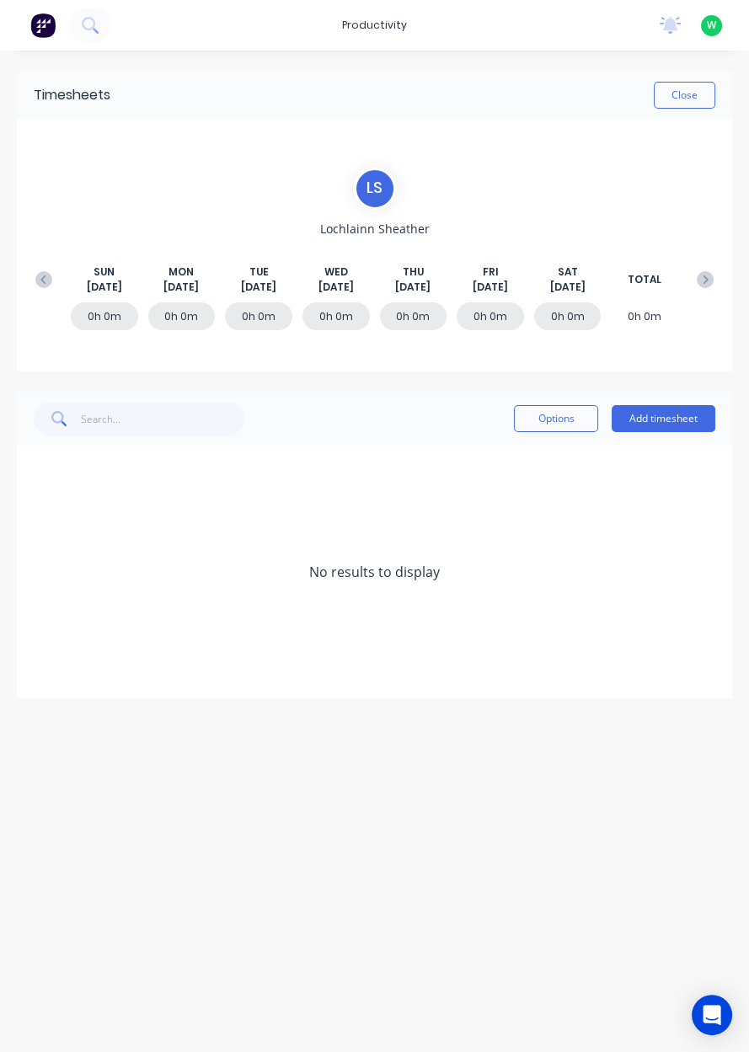
click at [692, 106] on button "Close" at bounding box center [684, 95] width 61 height 27
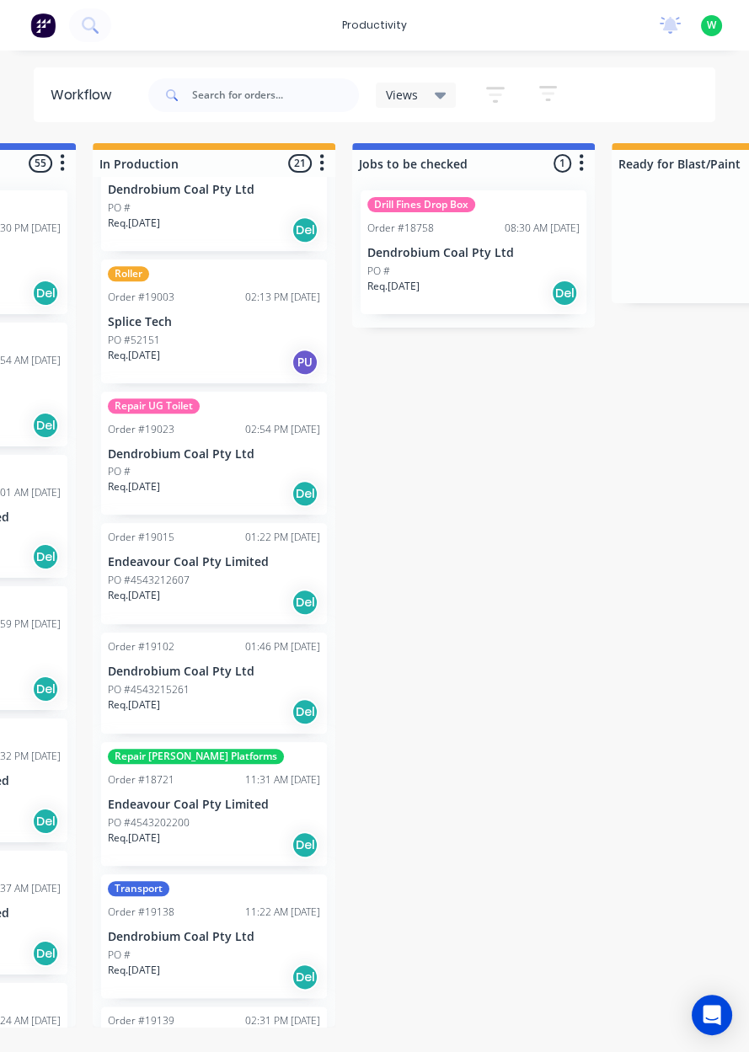
click at [202, 798] on p "Endeavour Coal Pty Limited" at bounding box center [214, 805] width 212 height 14
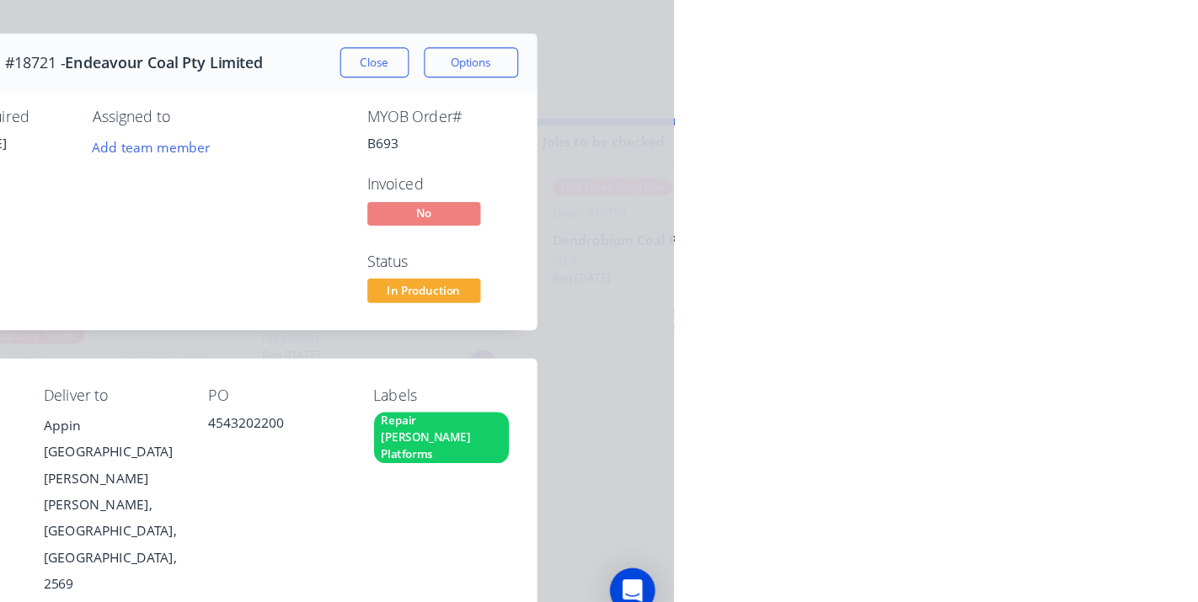
click at [243, 152] on div "Collaborate" at bounding box center [209, 147] width 67 height 15
